Goal: Task Accomplishment & Management: Complete application form

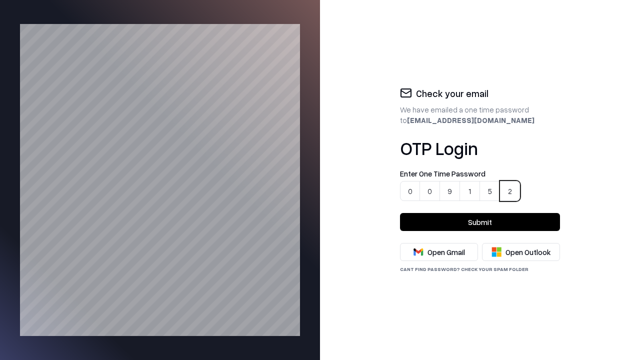
type input "******"
click at [480, 222] on button "Submit" at bounding box center [480, 222] width 160 height 18
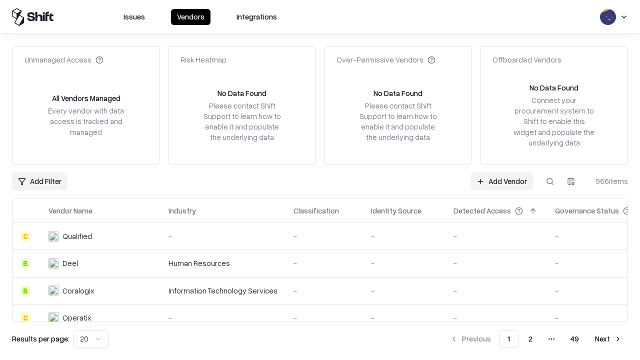
click at [502, 181] on link "Add Vendor" at bounding box center [502, 182] width 63 height 18
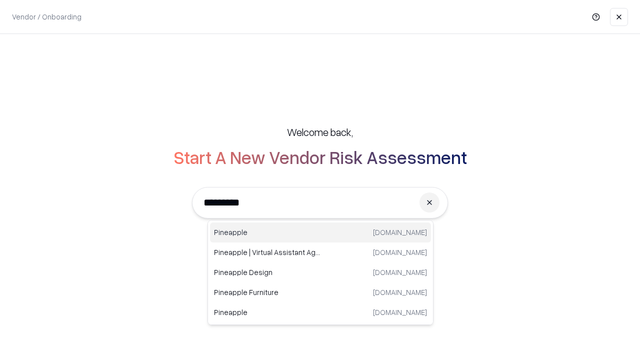
click at [321, 233] on div "Pineapple [DOMAIN_NAME]" at bounding box center [320, 233] width 221 height 20
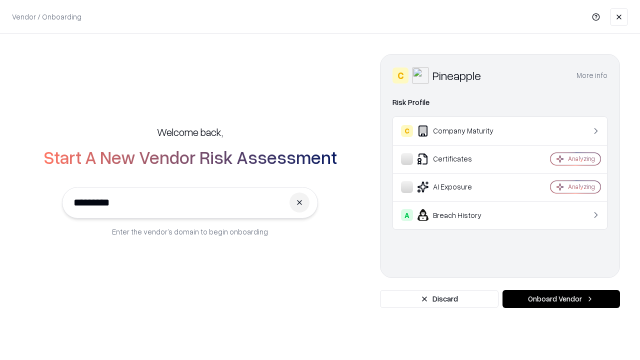
type input "*********"
click at [561, 299] on button "Onboard Vendor" at bounding box center [562, 299] width 118 height 18
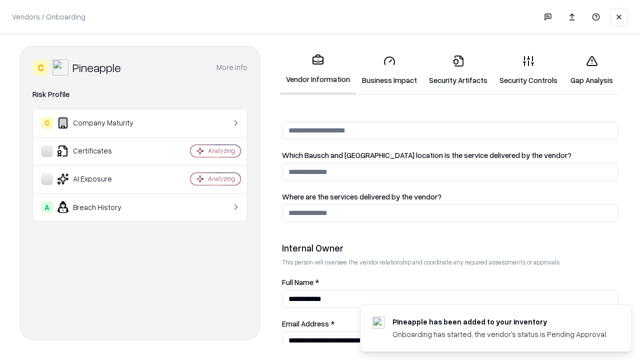
scroll to position [518, 0]
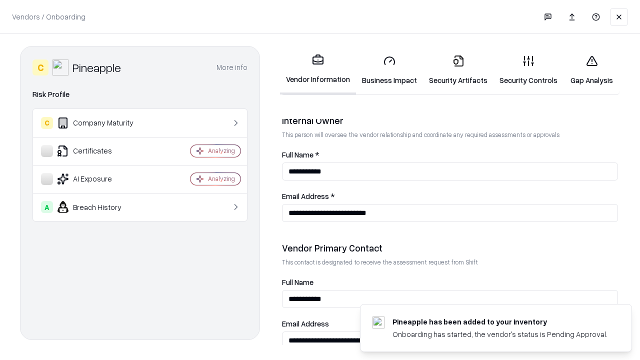
click at [386, 70] on link "Business Impact" at bounding box center [389, 70] width 67 height 47
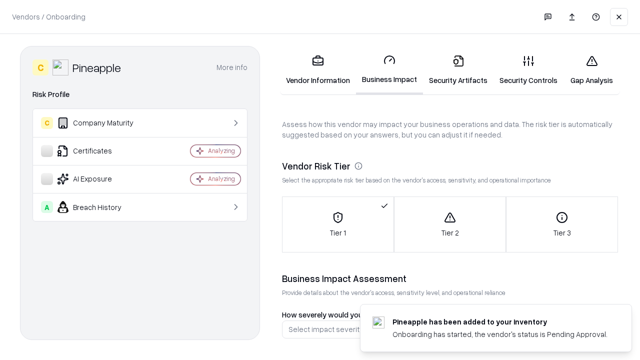
click at [587, 70] on link "Gap Analysis" at bounding box center [592, 70] width 57 height 47
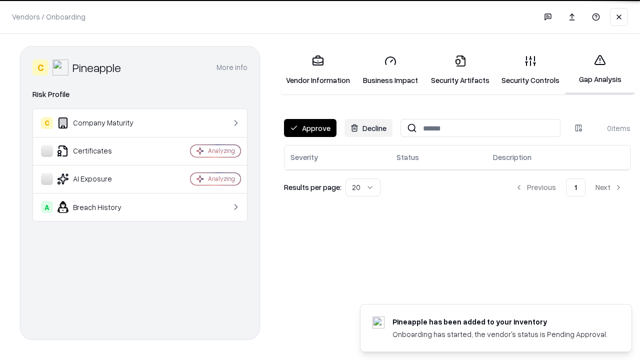
click at [310, 128] on button "Approve" at bounding box center [310, 128] width 53 height 18
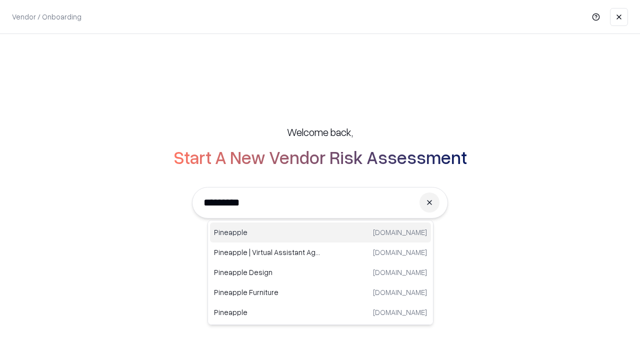
click at [321, 233] on div "Pineapple [DOMAIN_NAME]" at bounding box center [320, 233] width 221 height 20
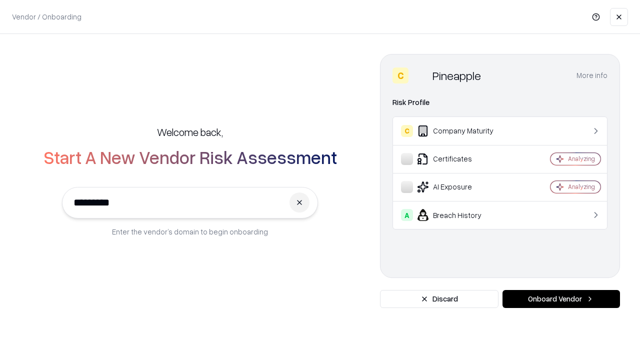
type input "*********"
click at [561, 299] on button "Onboard Vendor" at bounding box center [562, 299] width 118 height 18
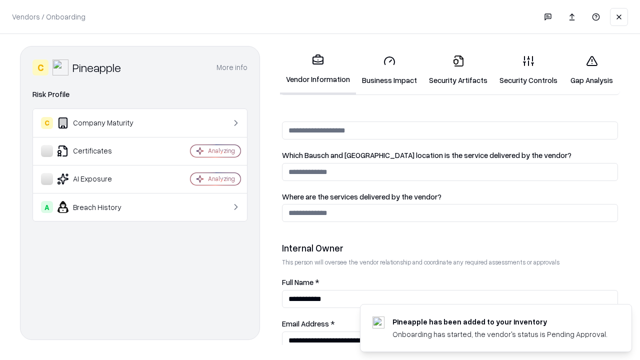
scroll to position [518, 0]
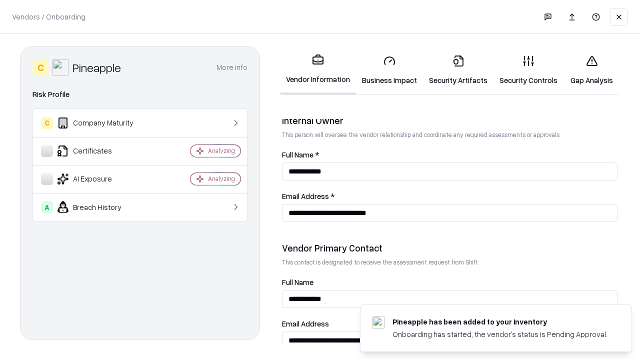
click at [587, 70] on link "Gap Analysis" at bounding box center [592, 70] width 57 height 47
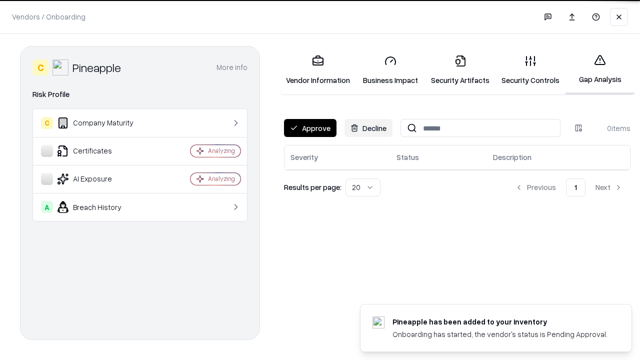
click at [310, 128] on button "Approve" at bounding box center [310, 128] width 53 height 18
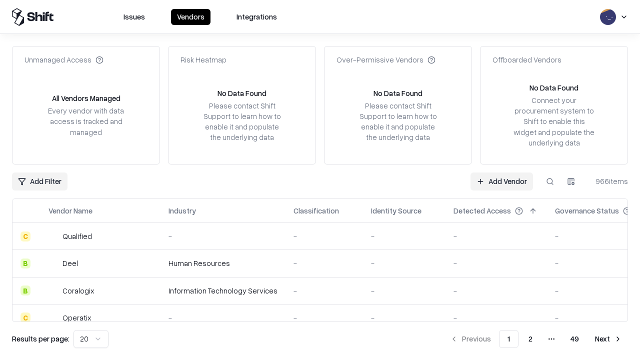
click at [502, 181] on link "Add Vendor" at bounding box center [502, 182] width 63 height 18
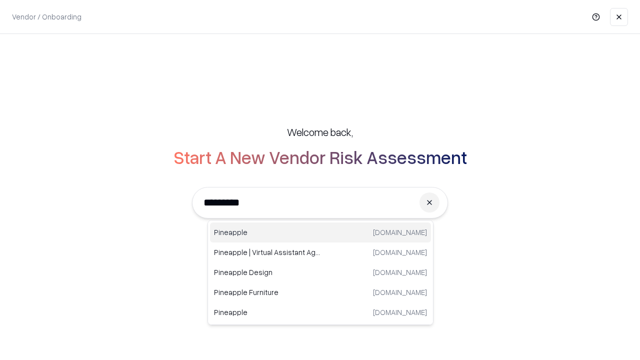
click at [321, 233] on div "Pineapple [DOMAIN_NAME]" at bounding box center [320, 233] width 221 height 20
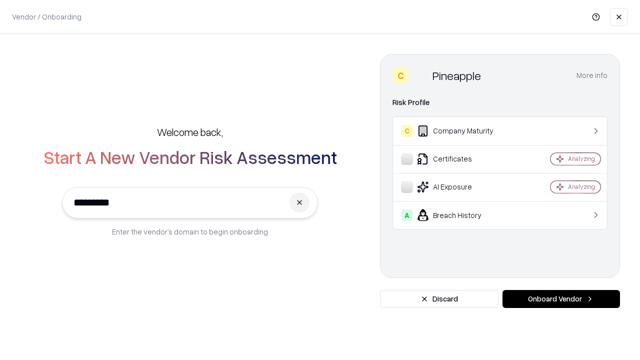
type input "*********"
click at [561, 299] on button "Onboard Vendor" at bounding box center [562, 299] width 118 height 18
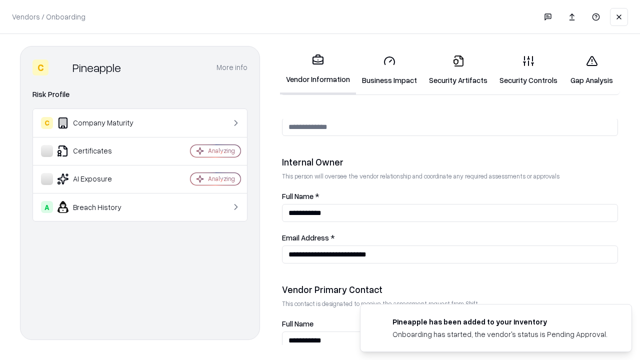
scroll to position [518, 0]
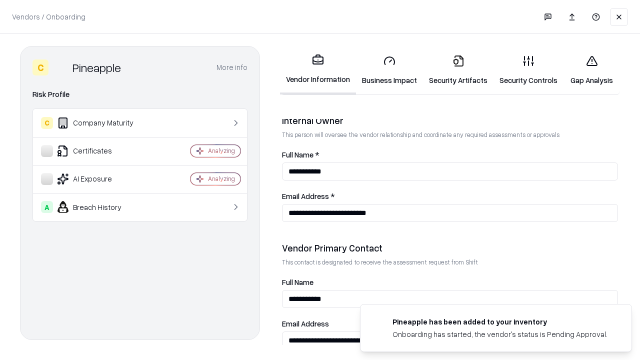
click at [386, 70] on link "Business Impact" at bounding box center [389, 70] width 67 height 47
click at [453, 70] on link "Security Artifacts" at bounding box center [458, 70] width 71 height 47
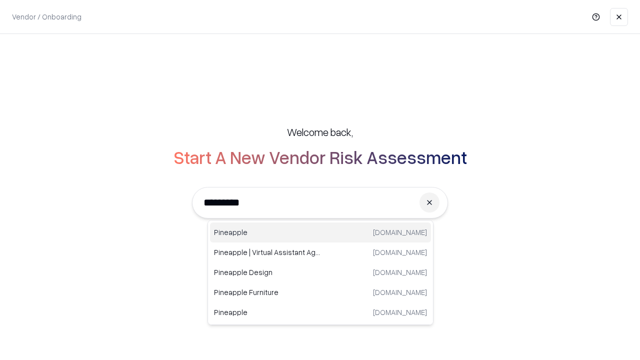
click at [321, 233] on div "Pineapple [DOMAIN_NAME]" at bounding box center [320, 233] width 221 height 20
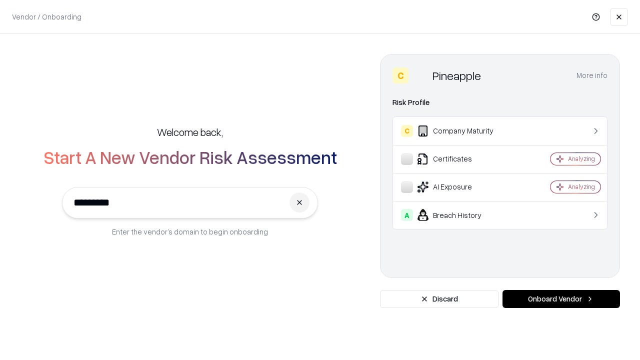
type input "*********"
click at [561, 299] on button "Onboard Vendor" at bounding box center [562, 299] width 118 height 18
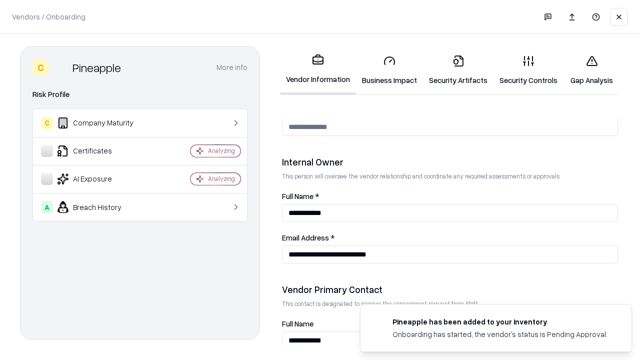
scroll to position [518, 0]
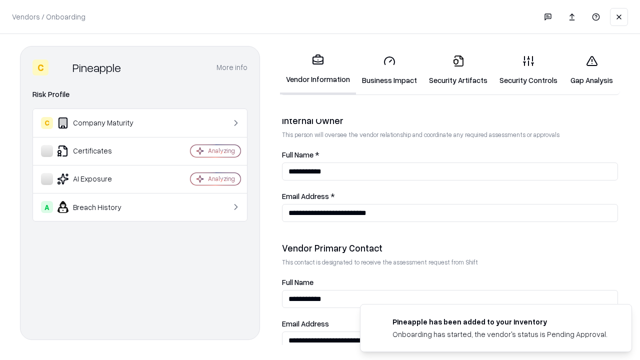
click at [587, 70] on link "Gap Analysis" at bounding box center [592, 70] width 57 height 47
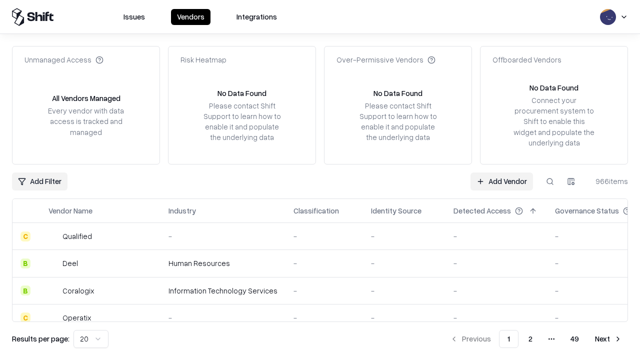
click at [502, 181] on link "Add Vendor" at bounding box center [502, 182] width 63 height 18
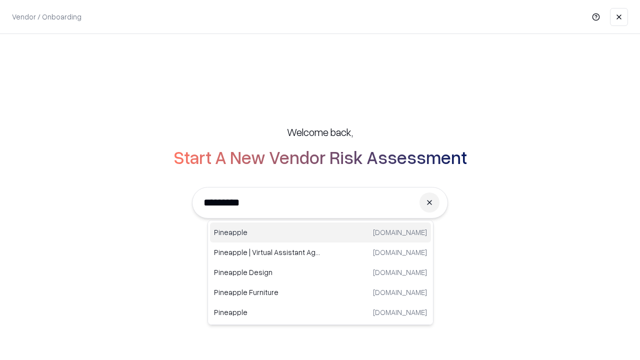
click at [321, 233] on div "Pineapple pineappleenergy.com" at bounding box center [320, 233] width 221 height 20
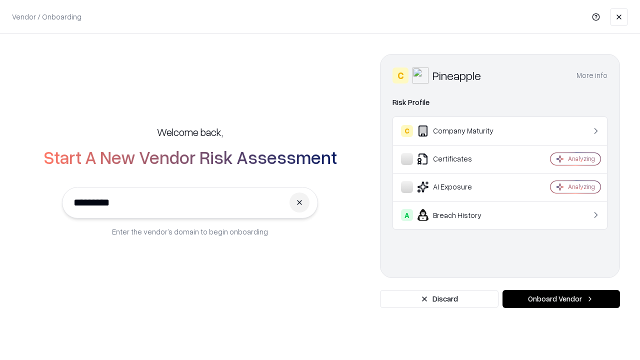
type input "*********"
click at [561, 299] on button "Onboard Vendor" at bounding box center [562, 299] width 118 height 18
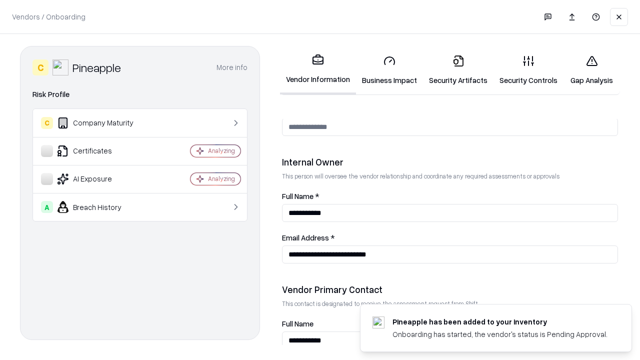
scroll to position [518, 0]
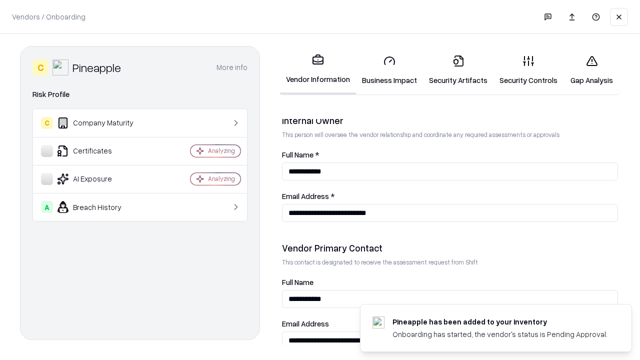
click at [386, 70] on link "Business Impact" at bounding box center [389, 70] width 67 height 47
click at [453, 70] on link "Security Artifacts" at bounding box center [458, 70] width 71 height 47
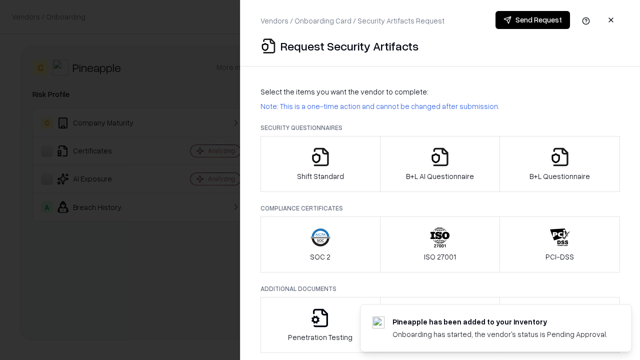
click at [320, 164] on icon "button" at bounding box center [321, 157] width 20 height 20
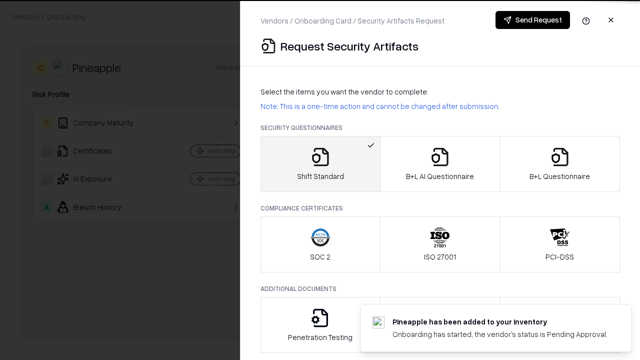
click at [533, 20] on button "Send Request" at bounding box center [533, 20] width 75 height 18
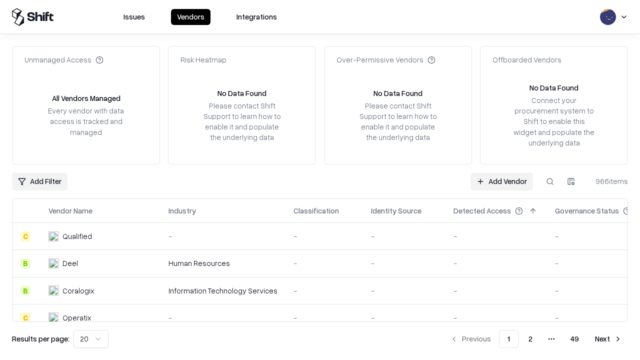
click at [550, 181] on button at bounding box center [550, 182] width 18 height 18
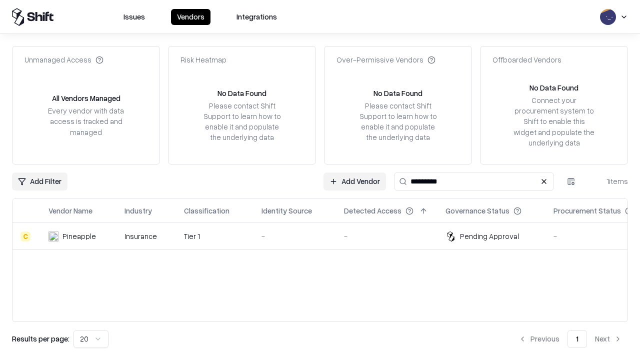
type input "*********"
click at [326, 236] on td "-" at bounding box center [295, 236] width 83 height 27
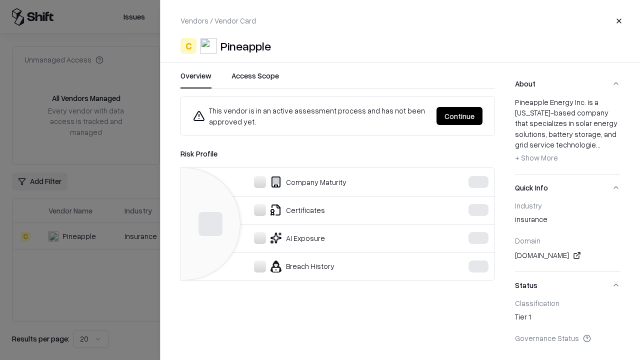
click at [460, 116] on button "Continue" at bounding box center [460, 116] width 46 height 18
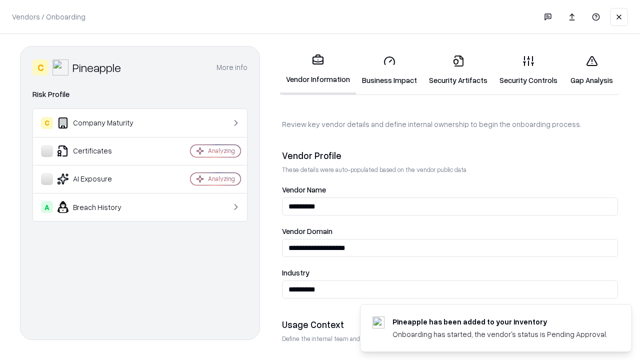
click at [453, 70] on link "Security Artifacts" at bounding box center [458, 70] width 71 height 47
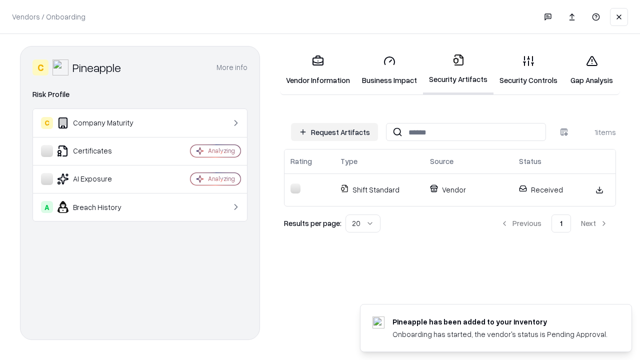
click at [521, 70] on link "Security Controls" at bounding box center [529, 70] width 70 height 47
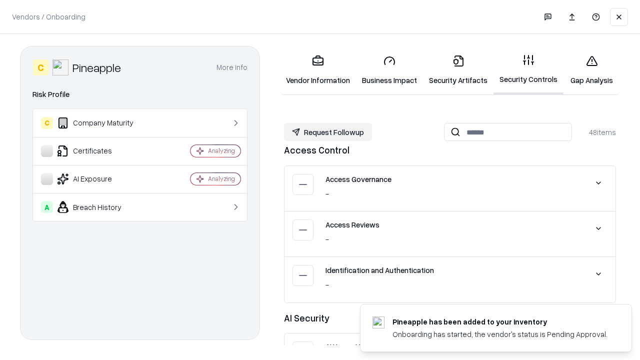
click at [327, 132] on button "Request Followup" at bounding box center [328, 132] width 88 height 18
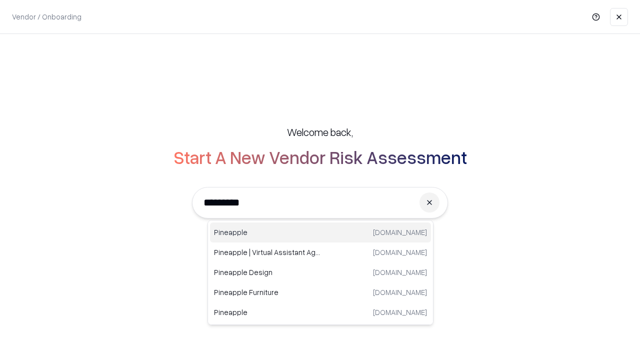
click at [321, 233] on div "Pineapple [DOMAIN_NAME]" at bounding box center [320, 233] width 221 height 20
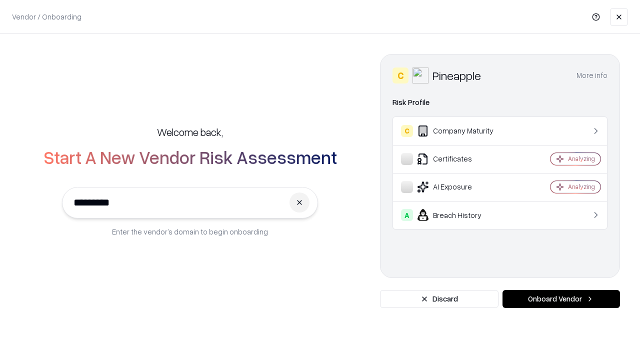
type input "*********"
click at [561, 299] on button "Onboard Vendor" at bounding box center [562, 299] width 118 height 18
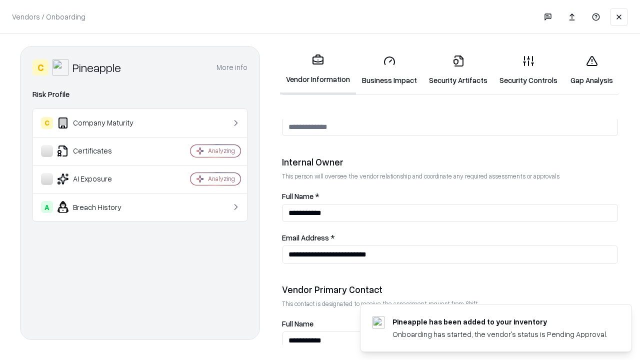
scroll to position [518, 0]
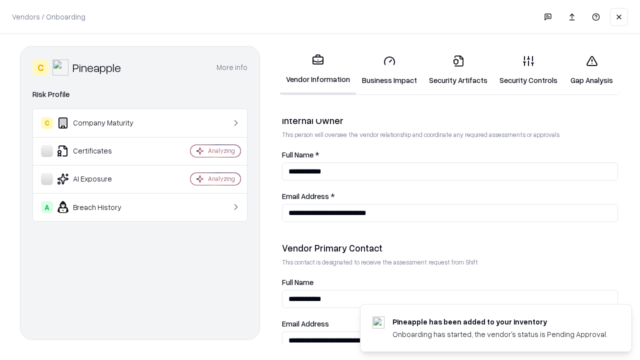
click at [587, 70] on link "Gap Analysis" at bounding box center [592, 70] width 57 height 47
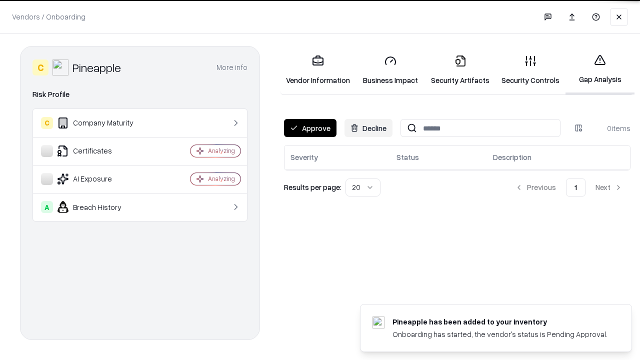
click at [310, 128] on button "Approve" at bounding box center [310, 128] width 53 height 18
